Goal: Contribute content

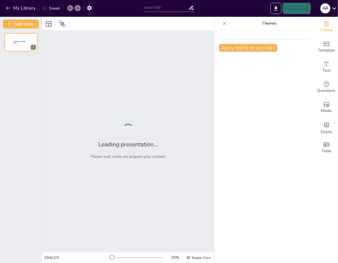
type input "Importancia del Libro Mayor en la Gestión Financiera"
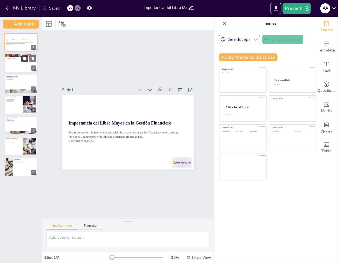
click at [23, 59] on icon at bounding box center [25, 59] width 4 height 4
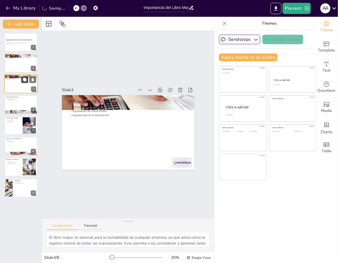
click at [22, 83] on button at bounding box center [24, 79] width 7 height 7
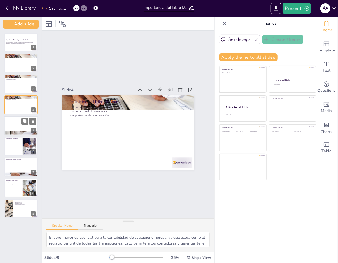
click at [15, 127] on div at bounding box center [21, 125] width 34 height 19
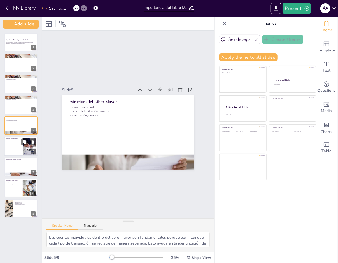
click at [16, 147] on div at bounding box center [21, 146] width 34 height 19
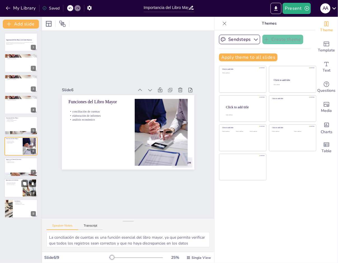
click at [16, 185] on p "protección contra fraudes" at bounding box center [13, 184] width 15 height 1
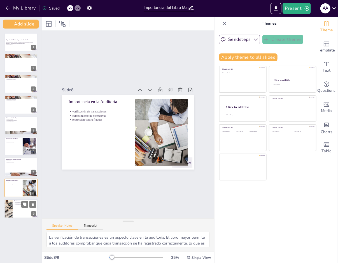
click at [16, 206] on div at bounding box center [21, 208] width 34 height 19
type textarea "Reconocer al libro mayor como una herramienta esencial es fundamental para cual…"
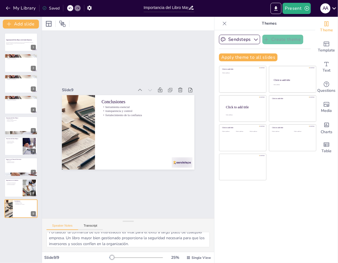
scroll to position [42, 0]
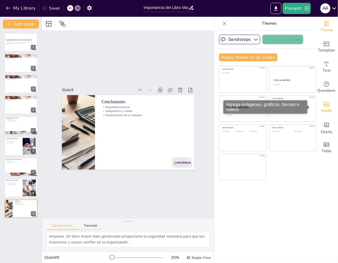
click at [326, 109] on span "Media" at bounding box center [326, 111] width 11 height 6
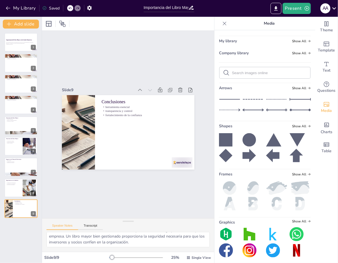
scroll to position [28, 0]
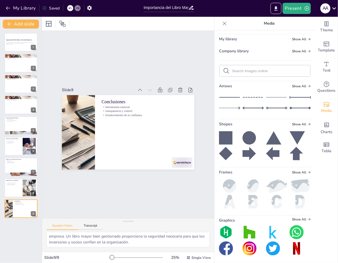
click at [225, 139] on icon at bounding box center [225, 137] width 13 height 13
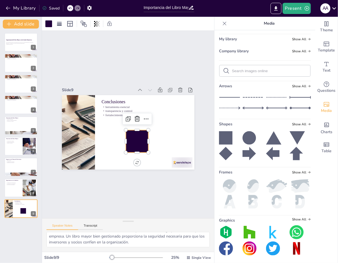
click at [129, 190] on div "Slide 1 Importancia del Libro Mayor en la Gestión Financiera Esta presentación …" at bounding box center [128, 125] width 172 height 188
click at [138, 142] on div at bounding box center [137, 141] width 22 height 22
